Goal: Task Accomplishment & Management: Complete application form

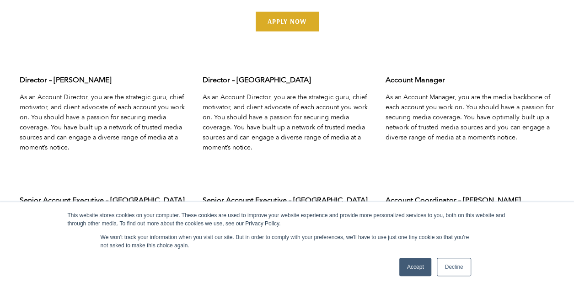
scroll to position [2965, 0]
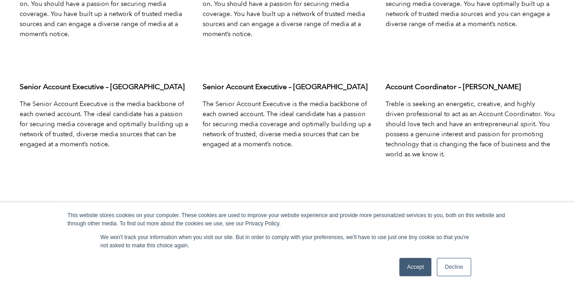
click at [419, 264] on link "Accept" at bounding box center [415, 267] width 32 height 18
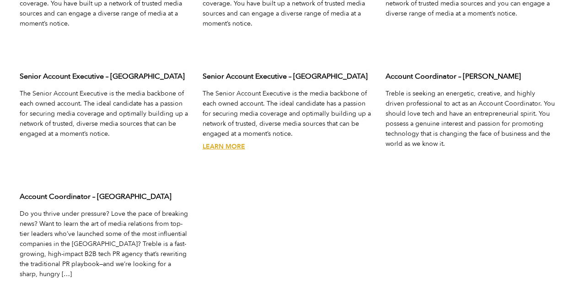
scroll to position [3041, 0]
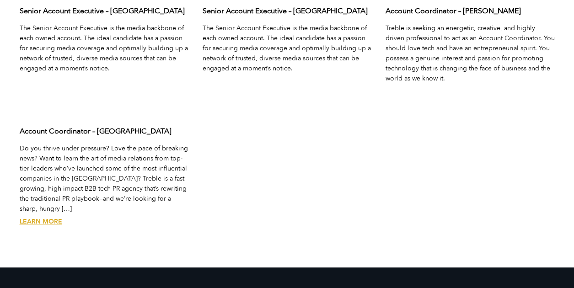
click at [43, 217] on link "Learn More" at bounding box center [41, 221] width 43 height 9
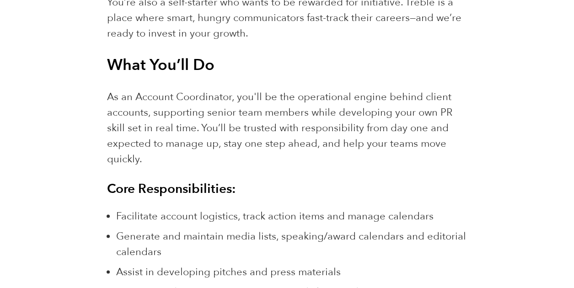
scroll to position [789, 0]
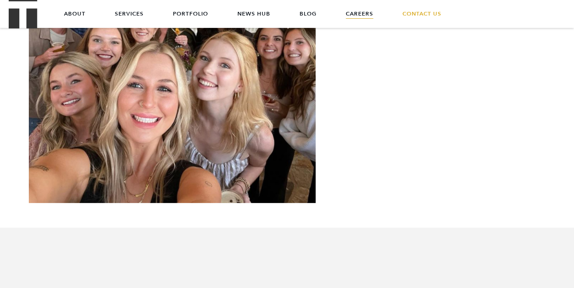
scroll to position [1931, 0]
